Goal: Task Accomplishment & Management: Use online tool/utility

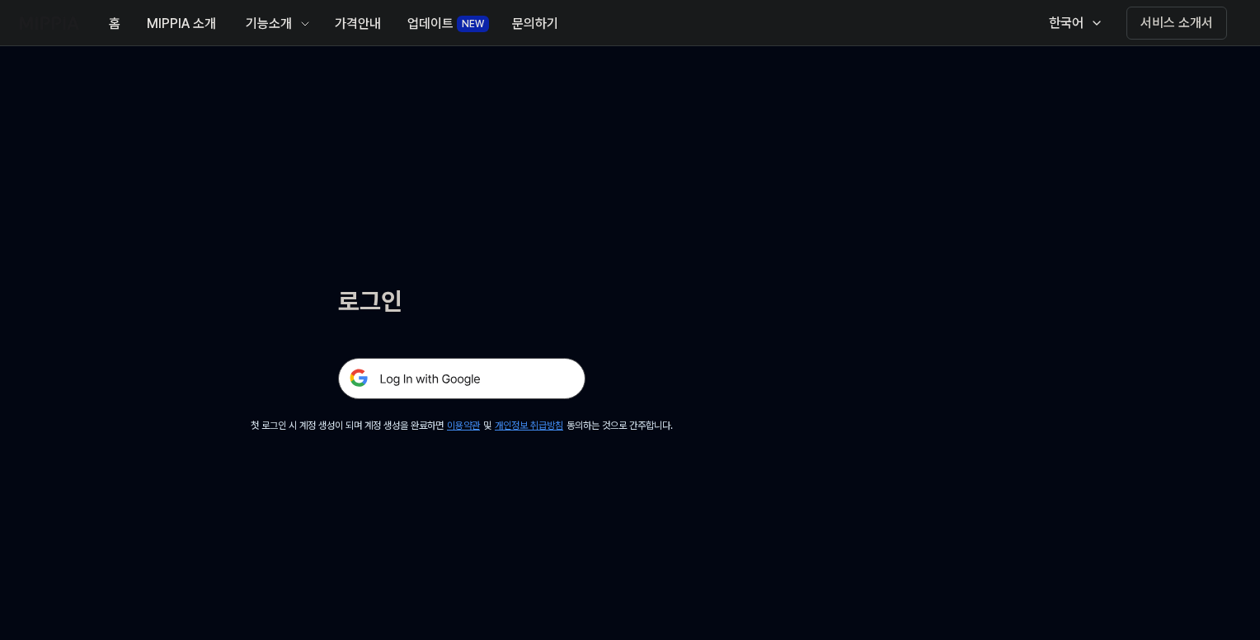
click at [466, 370] on img at bounding box center [461, 378] width 247 height 41
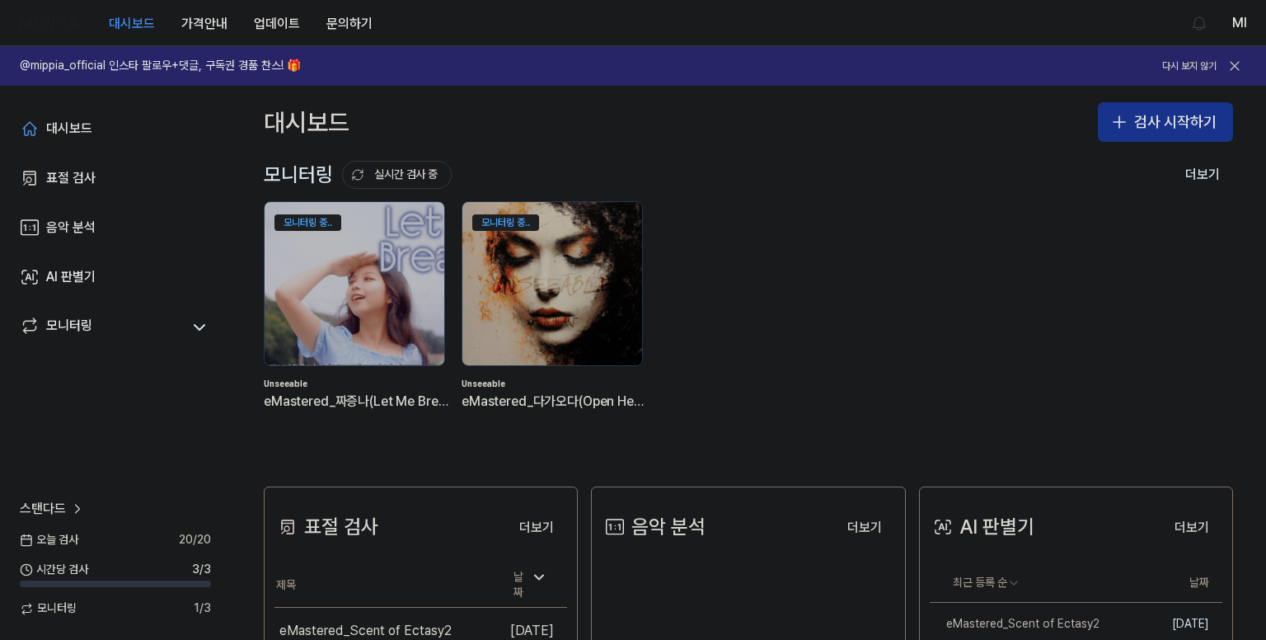
click at [1139, 127] on button "검사 시작하기" at bounding box center [1165, 122] width 135 height 40
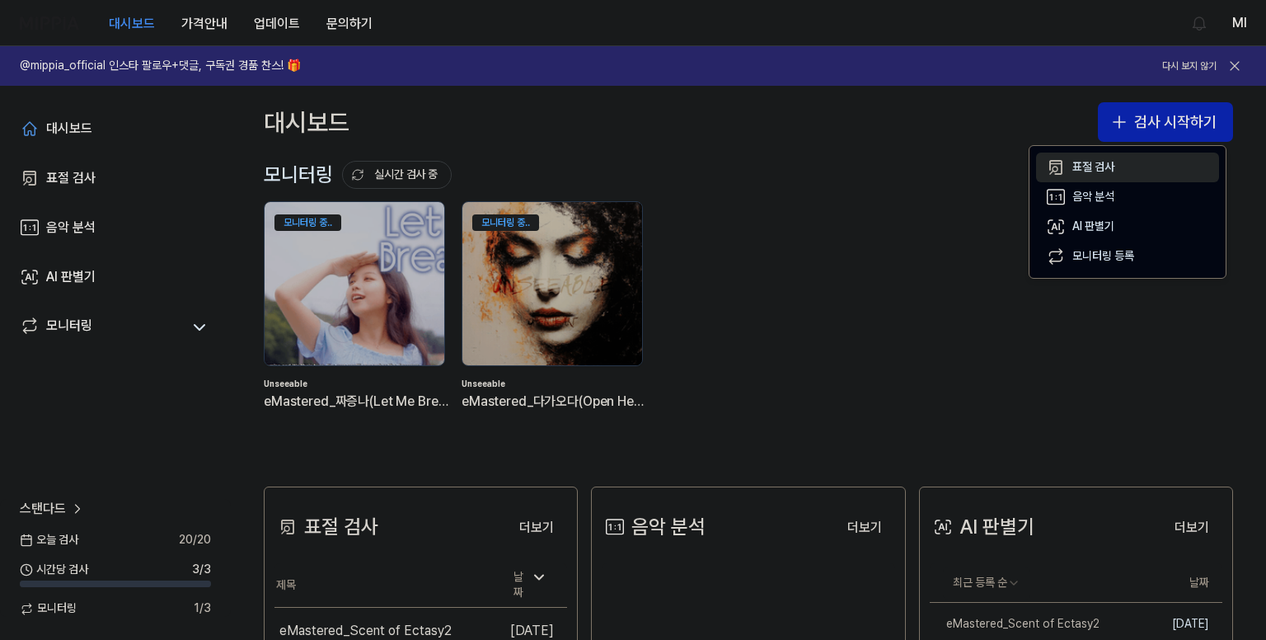
click at [1082, 167] on div "표절 검사" at bounding box center [1093, 167] width 42 height 16
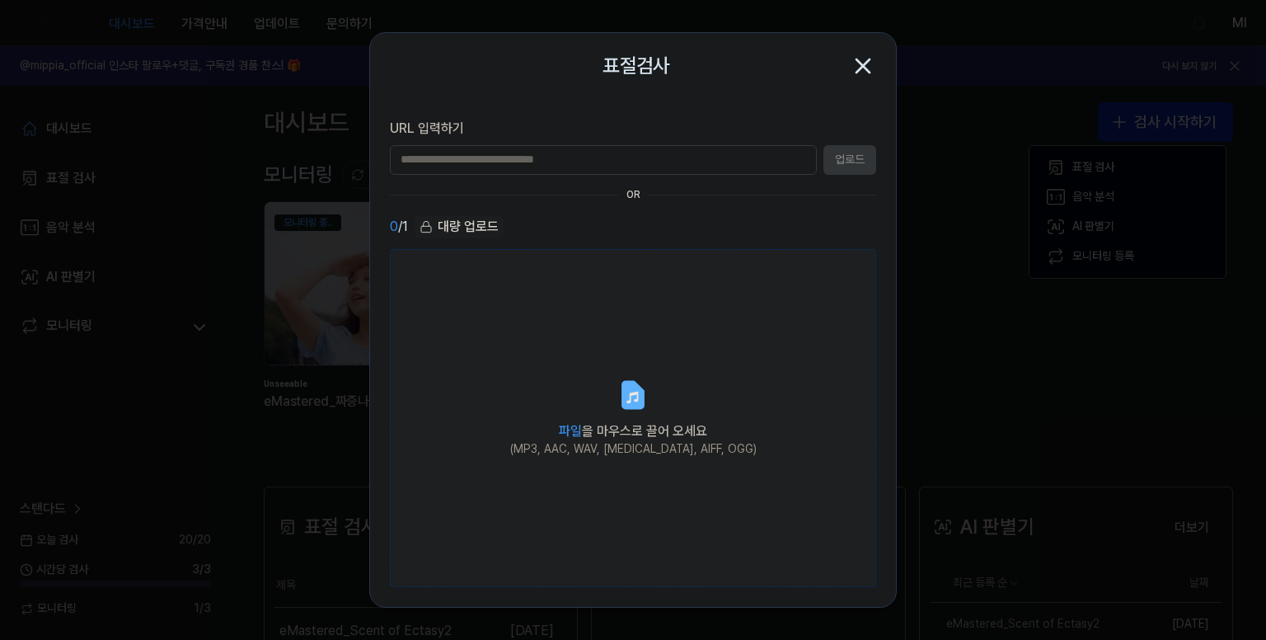
click at [636, 406] on icon at bounding box center [633, 395] width 20 height 26
click at [0, 0] on input "파일 을 마우스로 끌어 오세요 (MP3, AAC, WAV, FLAC, AIFF, OGG)" at bounding box center [0, 0] width 0 height 0
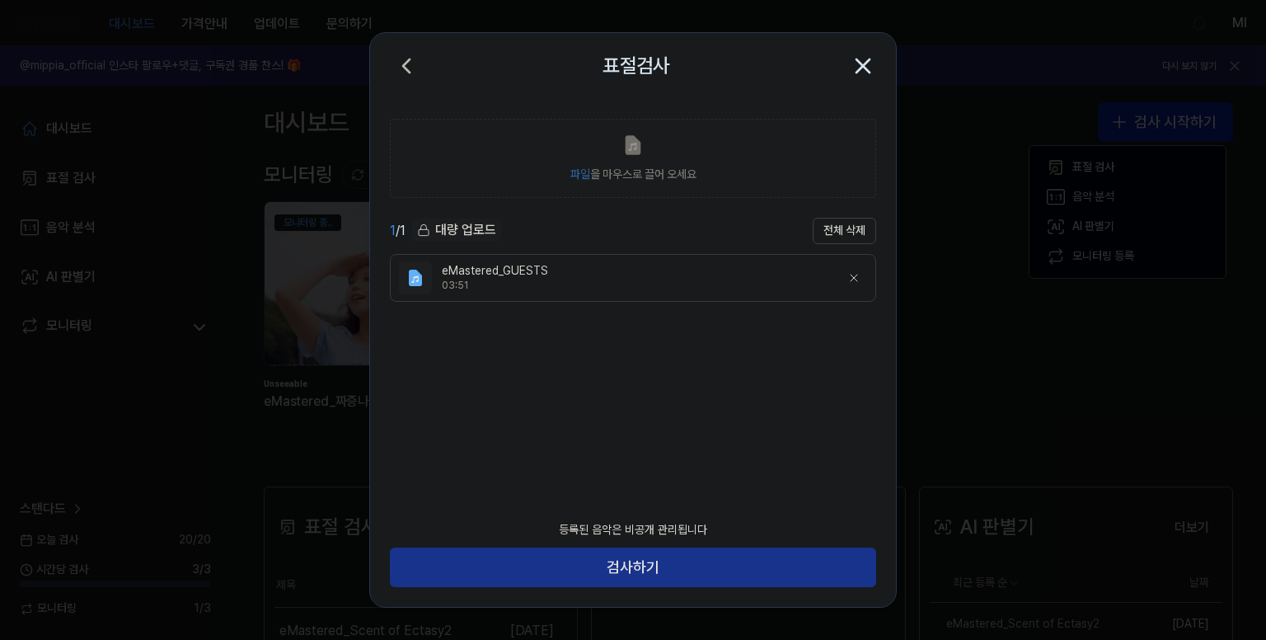
click at [673, 573] on button "검사하기" at bounding box center [633, 567] width 486 height 40
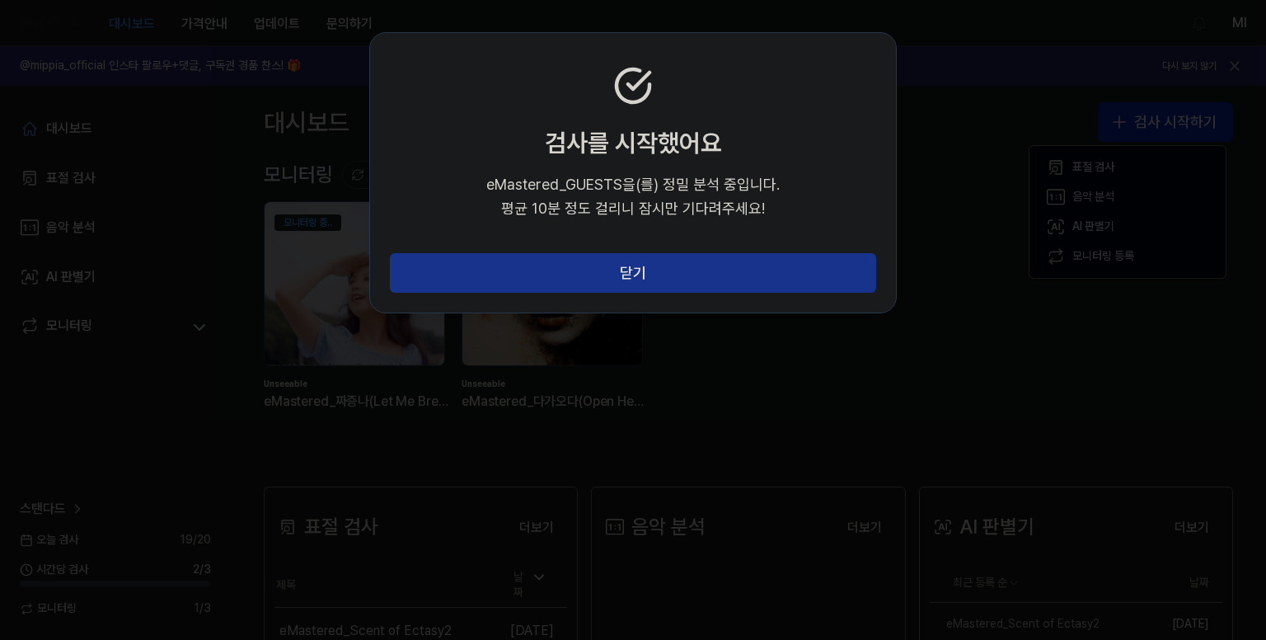
click at [639, 284] on button "닫기" at bounding box center [633, 273] width 486 height 40
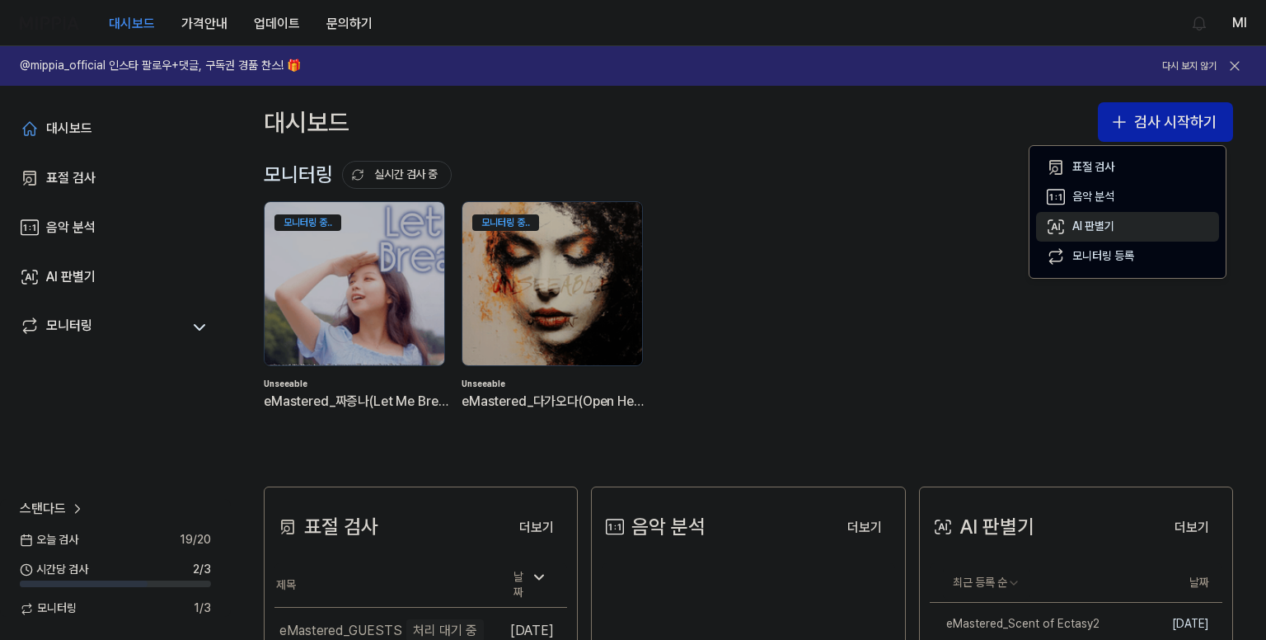
click at [1071, 223] on button "AI 판별기" at bounding box center [1127, 227] width 183 height 30
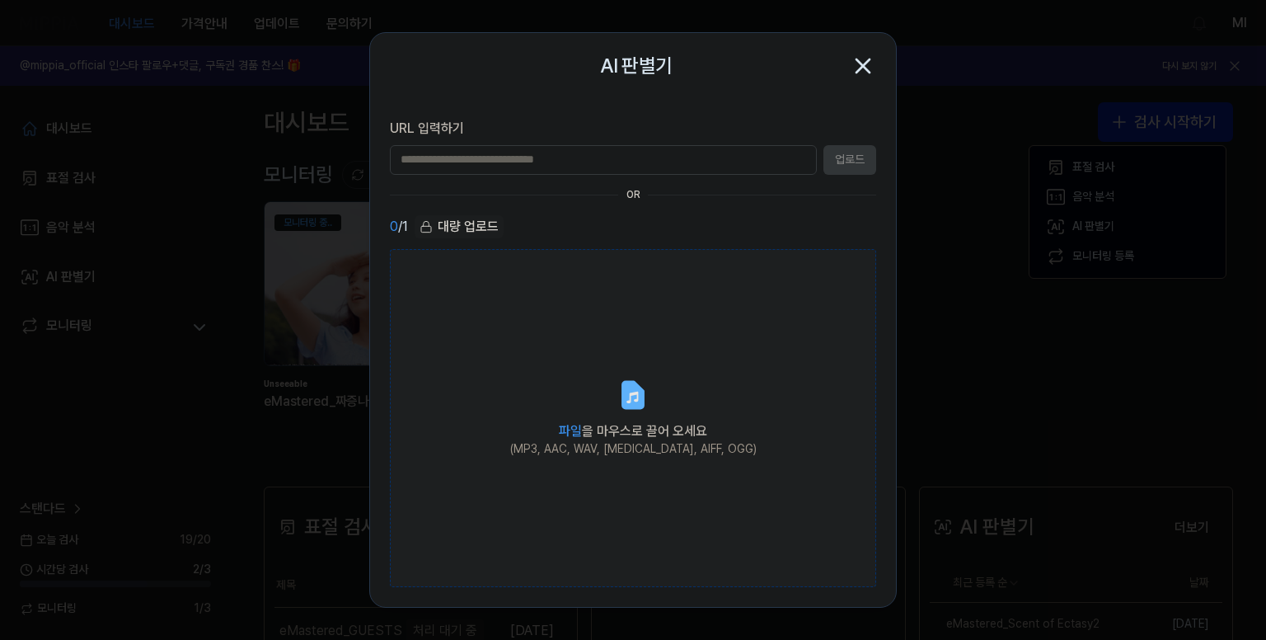
click at [622, 421] on div "파일 을 마우스로 끌어 오세요" at bounding box center [633, 429] width 246 height 23
click at [0, 0] on input "파일 을 마우스로 끌어 오세요 (MP3, AAC, WAV, FLAC, AIFF, OGG)" at bounding box center [0, 0] width 0 height 0
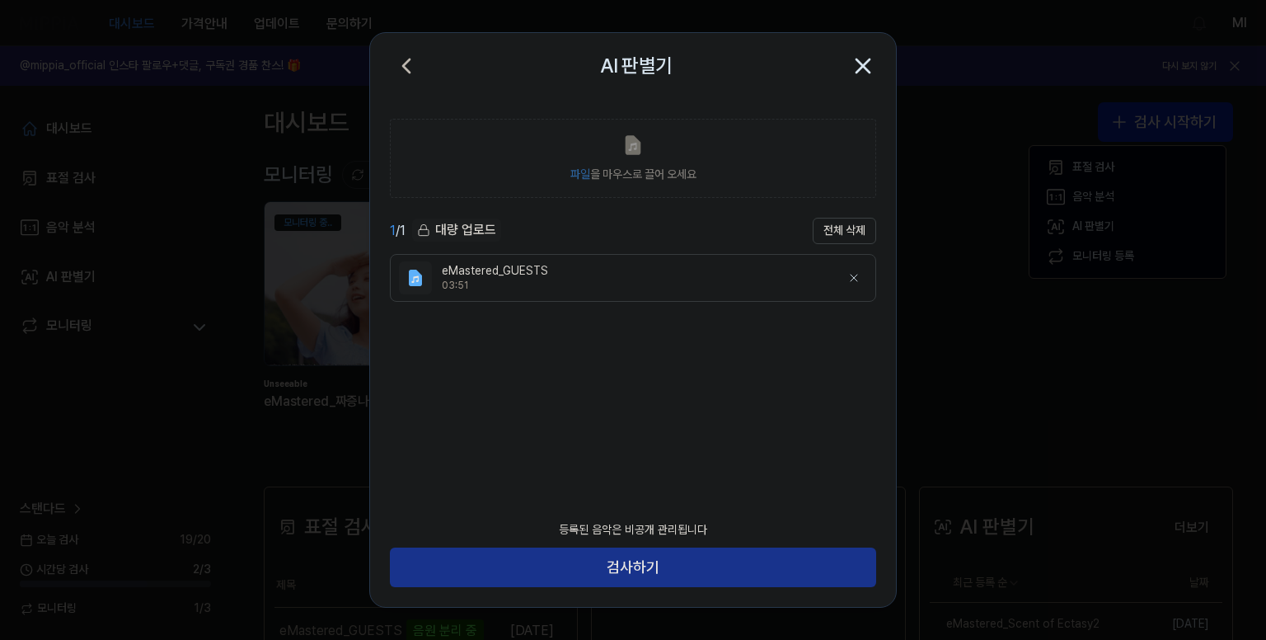
click at [712, 561] on button "검사하기" at bounding box center [633, 567] width 486 height 40
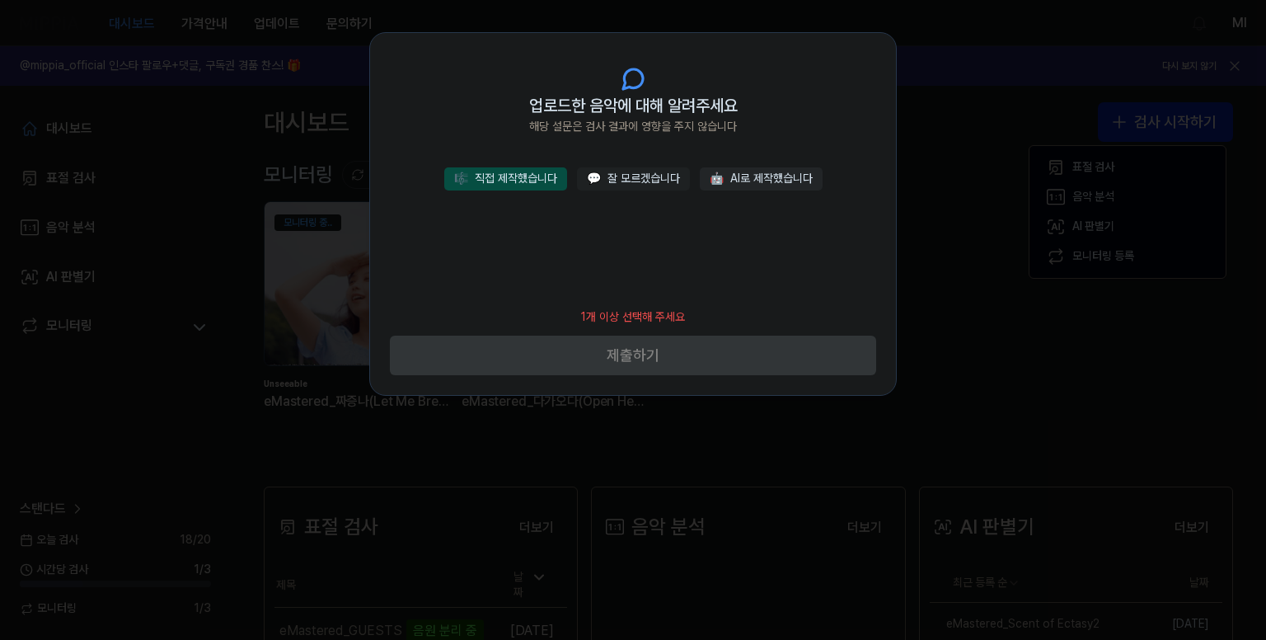
click at [528, 173] on button "🎼 직접 제작했습니다" at bounding box center [505, 178] width 123 height 23
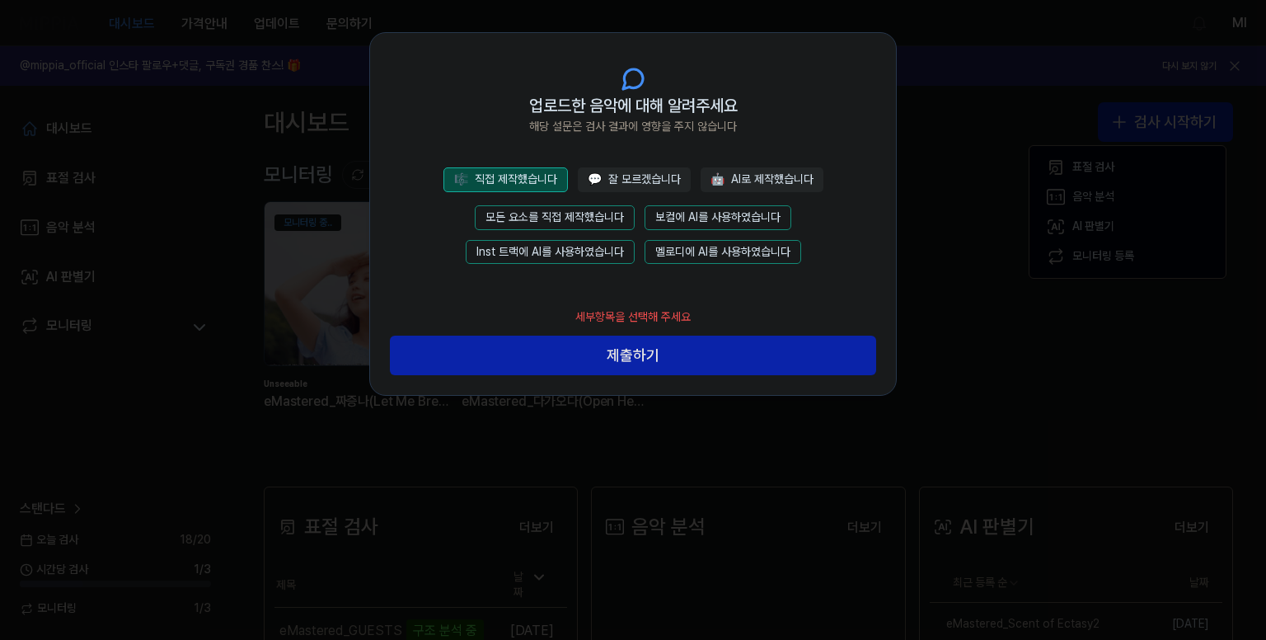
drag, startPoint x: 584, startPoint y: 213, endPoint x: 599, endPoint y: 246, distance: 36.9
click at [584, 213] on button "모든 요소를 직접 제작했습니다" at bounding box center [555, 217] width 160 height 25
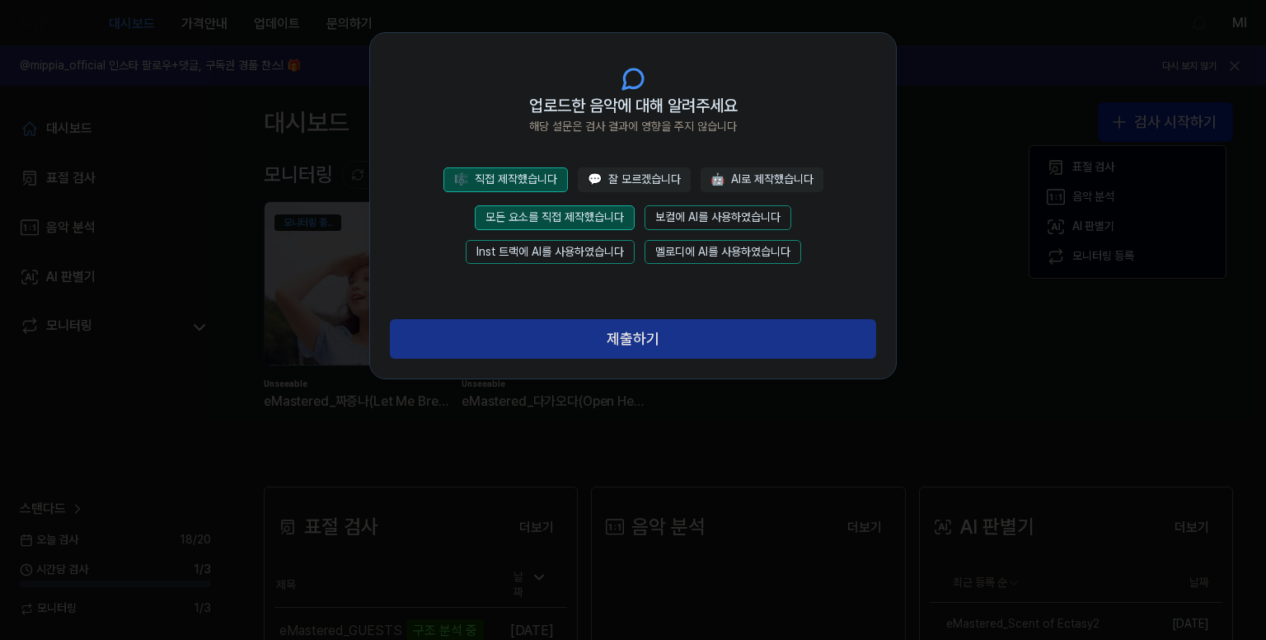
click at [613, 334] on button "제출하기" at bounding box center [633, 339] width 486 height 40
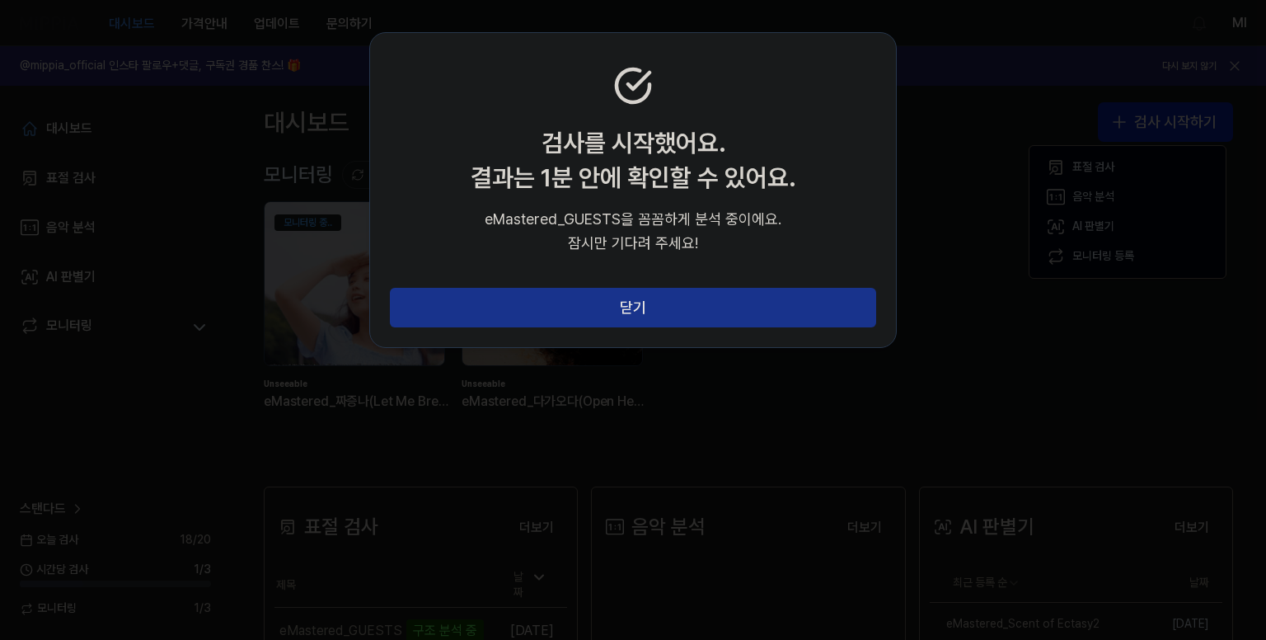
click at [629, 298] on button "닫기" at bounding box center [633, 308] width 486 height 40
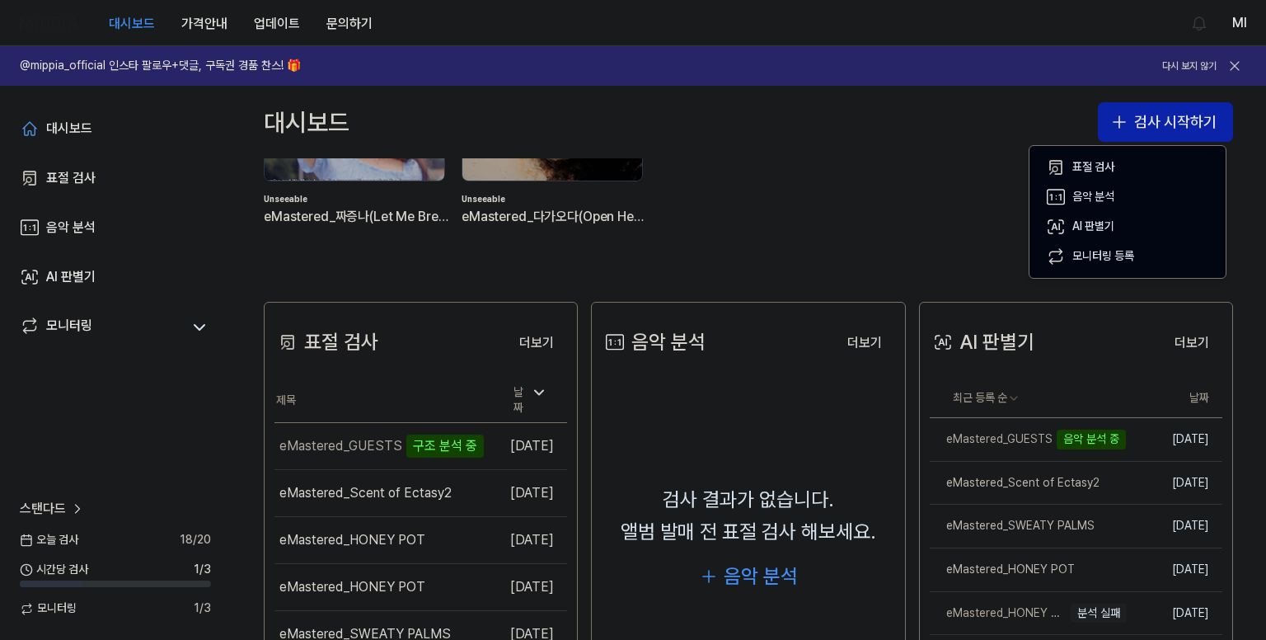
scroll to position [247, 0]
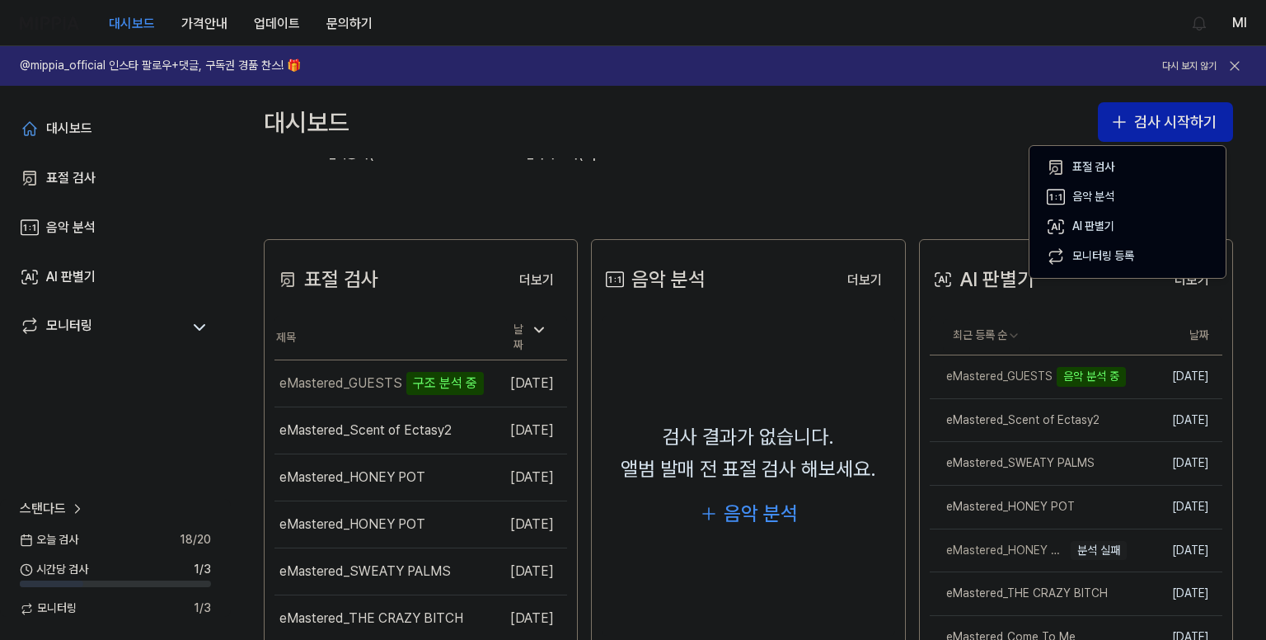
click at [894, 124] on div "대시보드 검사 시작하기" at bounding box center [748, 122] width 1035 height 73
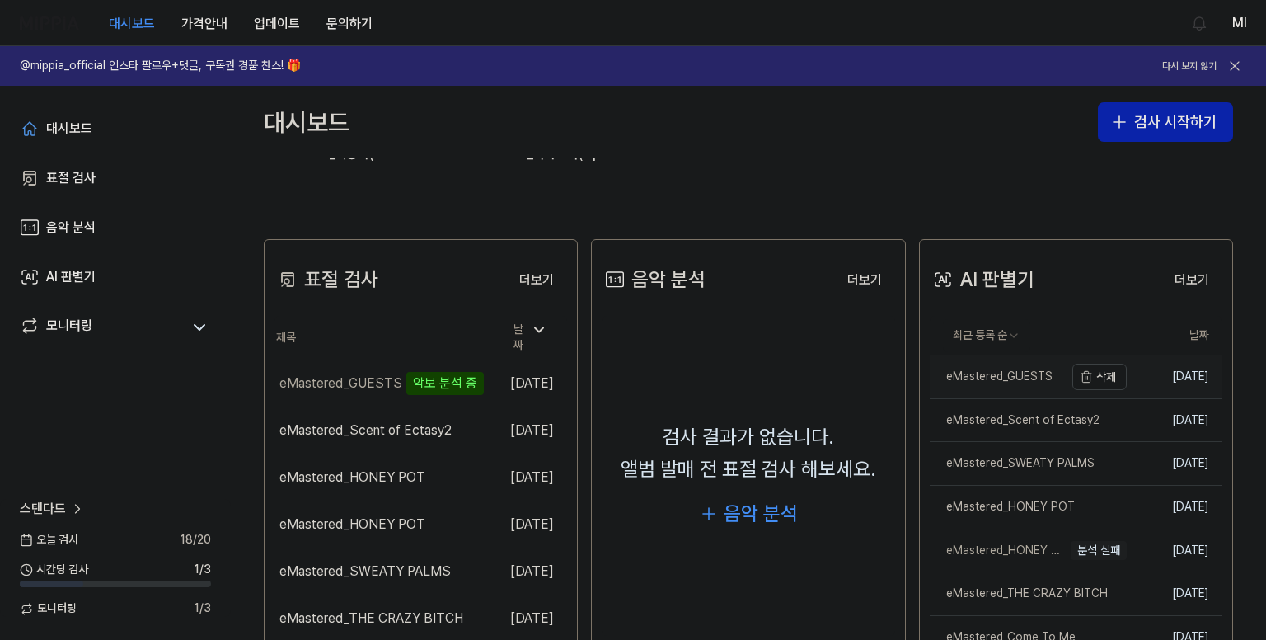
click at [1016, 371] on div "eMastered_GUESTS" at bounding box center [991, 376] width 123 height 16
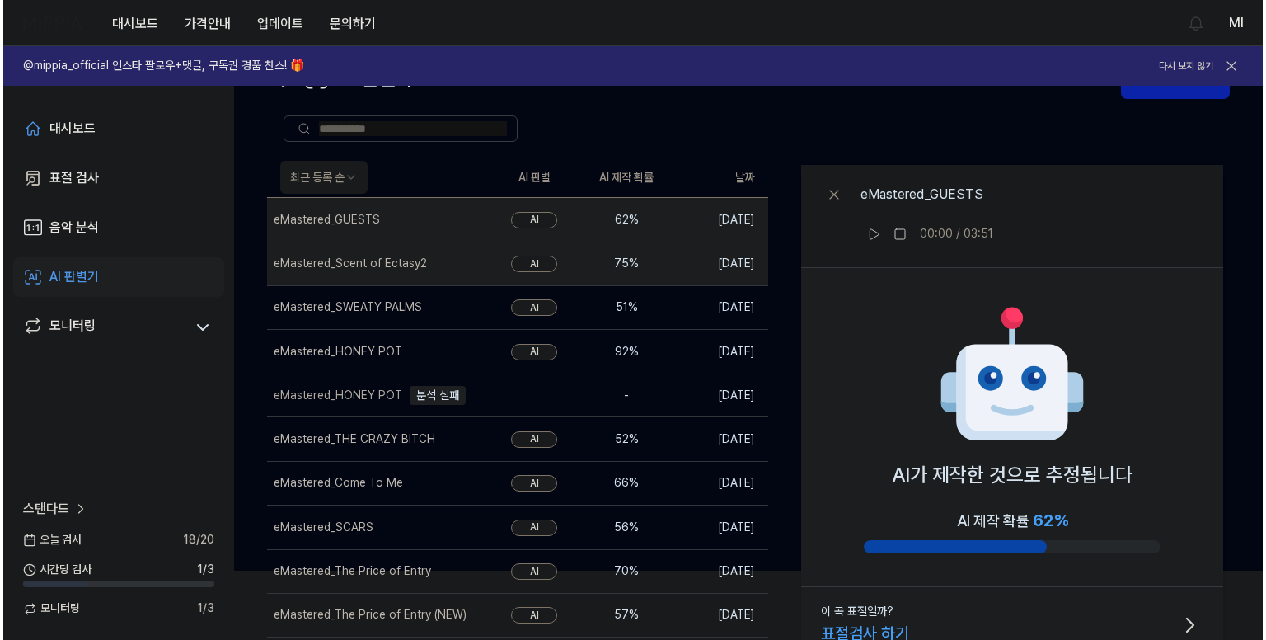
scroll to position [0, 0]
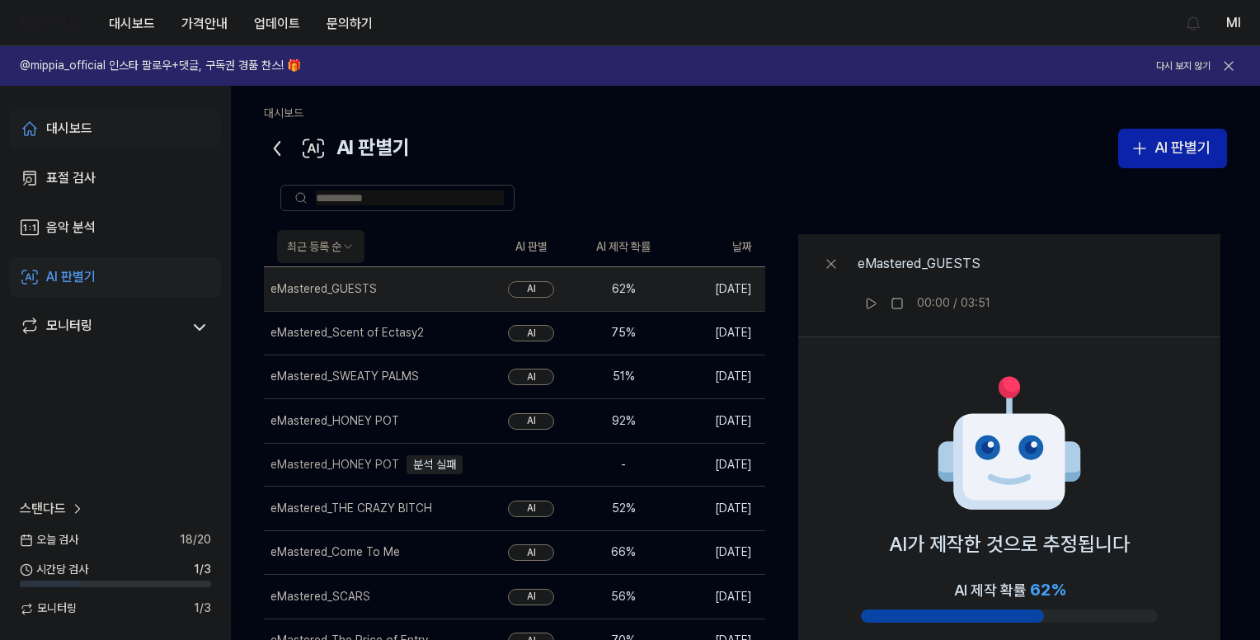
click at [89, 129] on div "대시보드" at bounding box center [69, 129] width 46 height 20
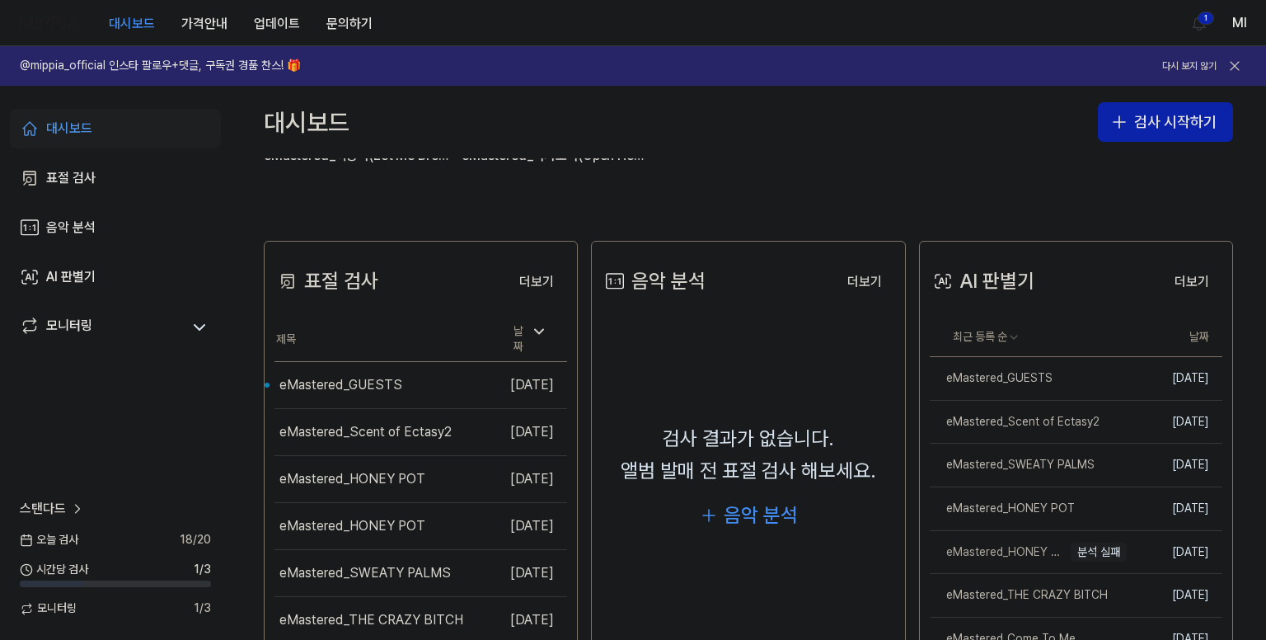
scroll to position [247, 0]
click at [341, 385] on div "eMastered_GUESTS" at bounding box center [340, 383] width 123 height 20
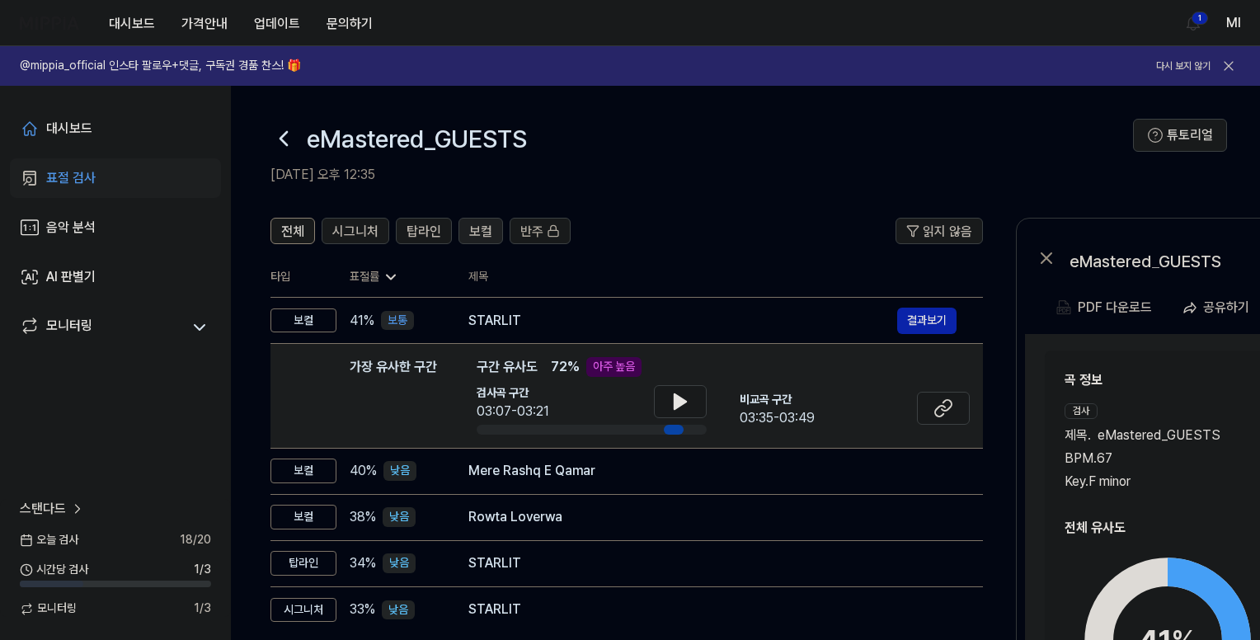
click at [475, 237] on span "보컬" at bounding box center [480, 232] width 23 height 20
click at [422, 228] on span "탑라인" at bounding box center [423, 232] width 35 height 20
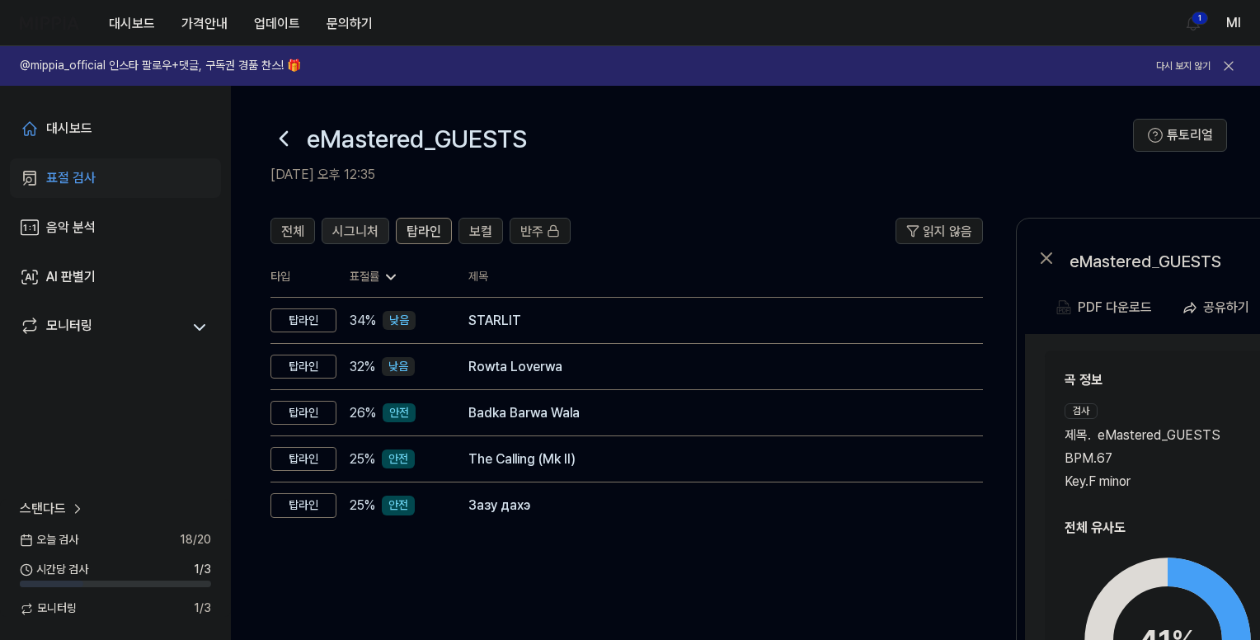
click at [380, 221] on button "시그니처" at bounding box center [355, 231] width 68 height 26
click at [308, 232] on button "전체" at bounding box center [292, 231] width 45 height 26
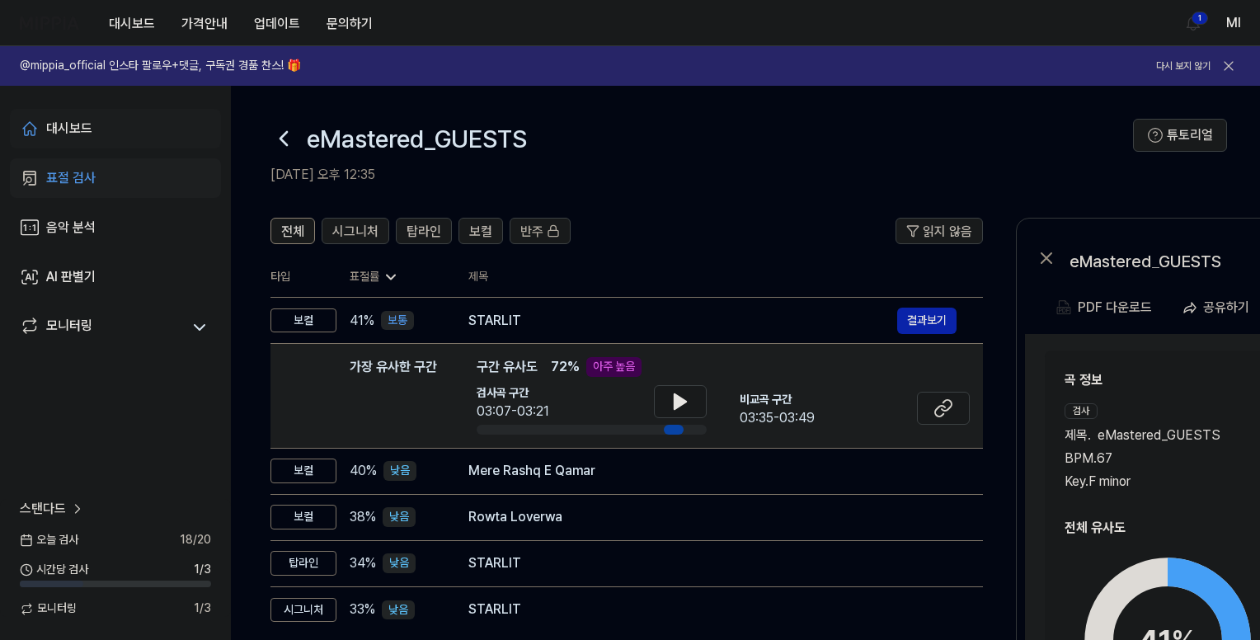
click at [93, 129] on link "대시보드" at bounding box center [115, 129] width 211 height 40
